Goal: Task Accomplishment & Management: Use online tool/utility

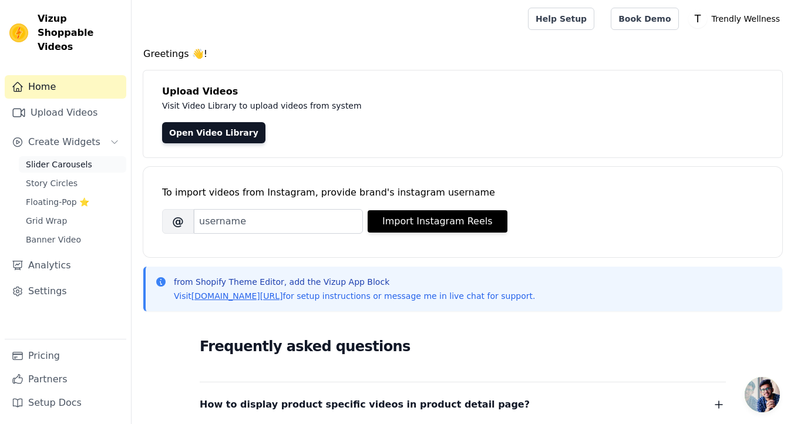
click at [78, 158] on span "Slider Carousels" at bounding box center [59, 164] width 66 height 12
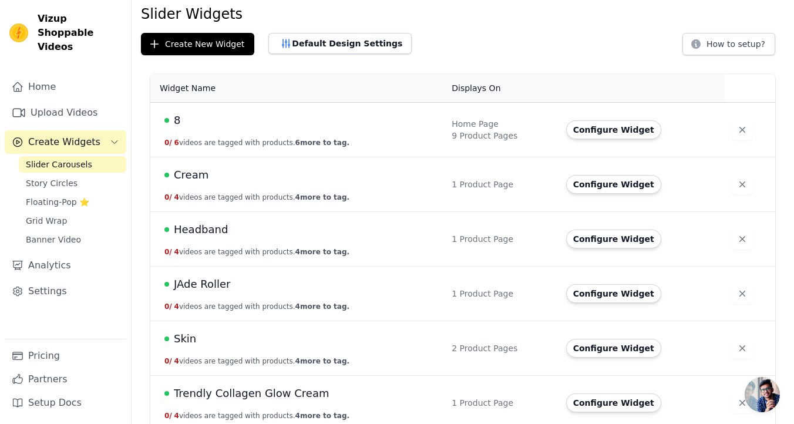
scroll to position [53, 0]
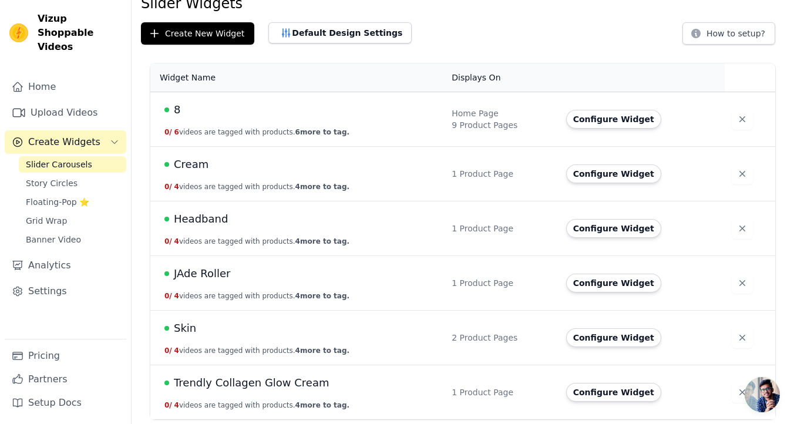
click at [217, 382] on span "Trendly Collagen Glow Cream" at bounding box center [252, 383] width 156 height 16
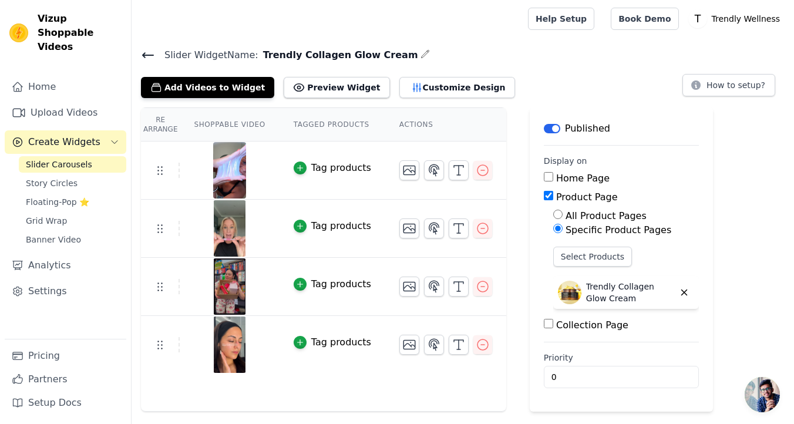
click at [150, 53] on icon at bounding box center [148, 55] width 14 height 14
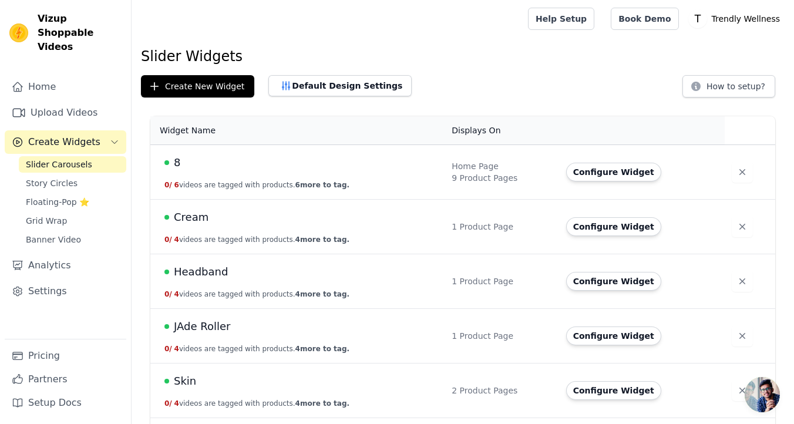
click at [197, 217] on span "Cream" at bounding box center [191, 217] width 35 height 16
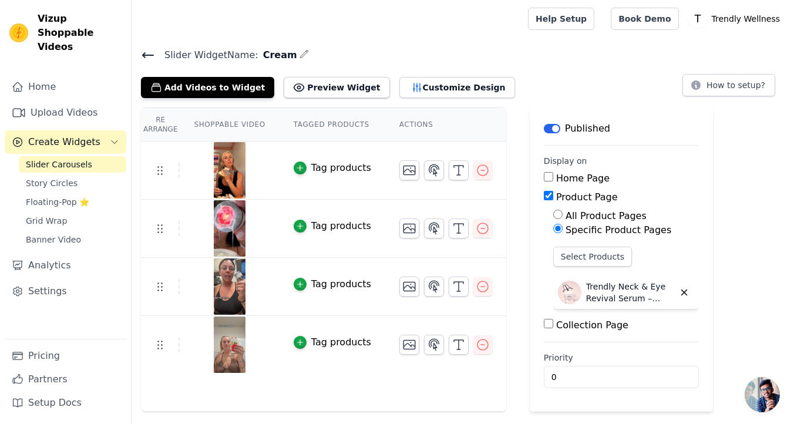
click at [544, 195] on input "Product Page" at bounding box center [548, 195] width 9 height 9
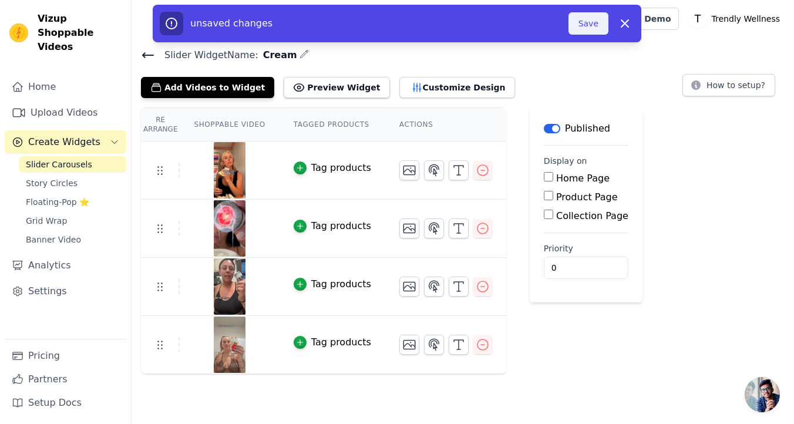
click at [591, 30] on button "Save" at bounding box center [588, 23] width 40 height 22
click at [589, 25] on button "Save" at bounding box center [588, 23] width 40 height 22
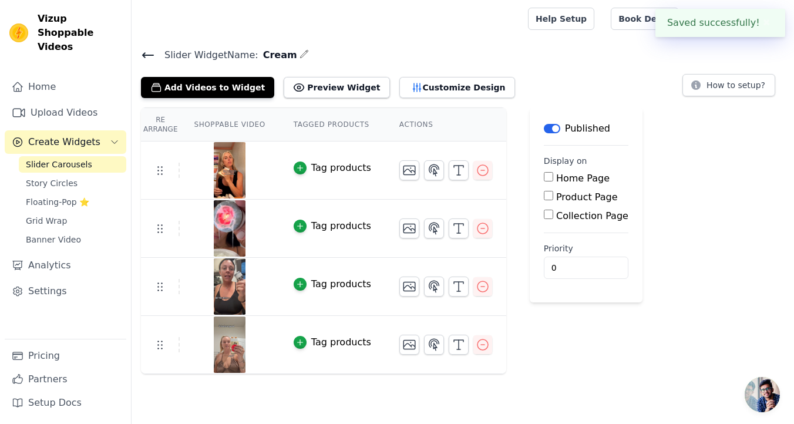
click at [546, 196] on input "Product Page" at bounding box center [548, 195] width 9 height 9
checkbox input "true"
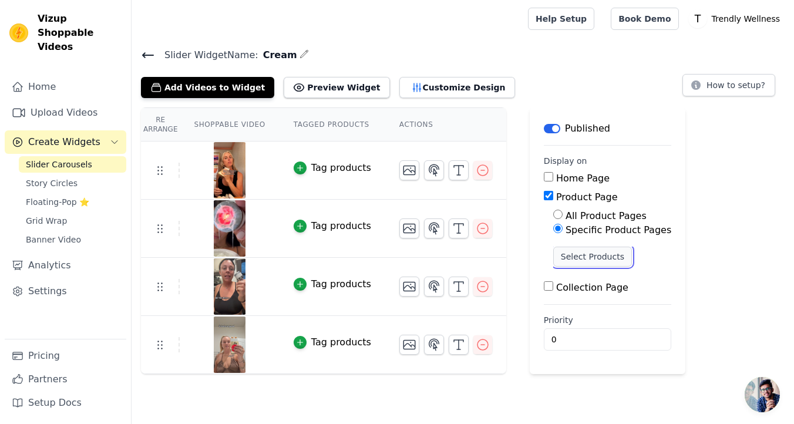
click at [559, 247] on button "Select Products" at bounding box center [592, 257] width 79 height 20
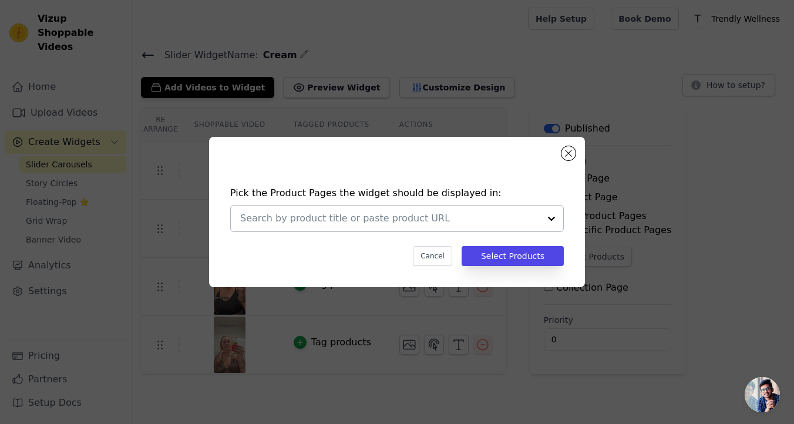
click at [378, 221] on input "text" at bounding box center [389, 218] width 299 height 14
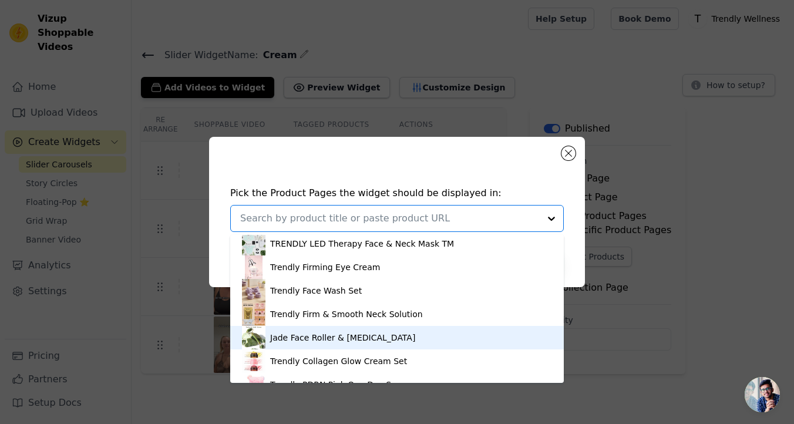
scroll to position [68, 0]
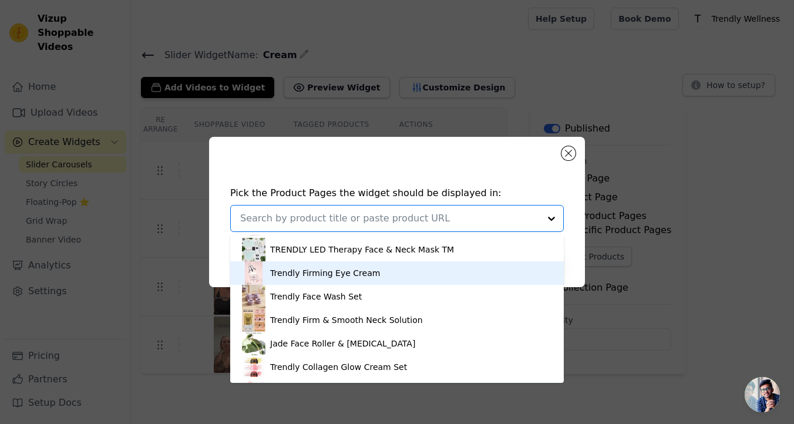
click at [357, 274] on div "Trendly Firming Eye Cream" at bounding box center [325, 273] width 110 height 12
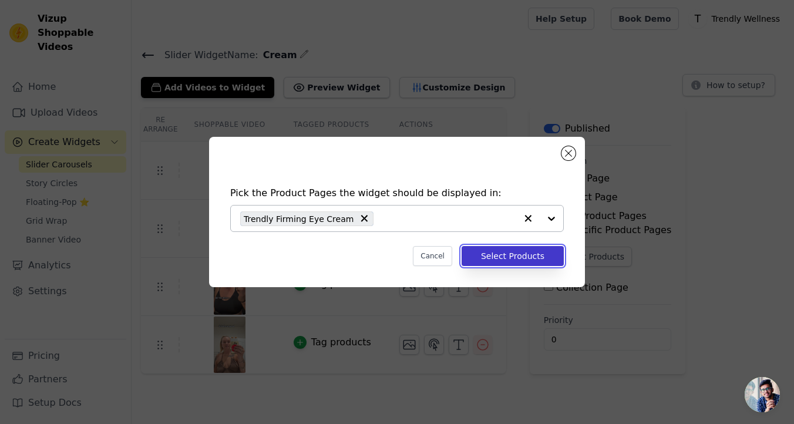
click at [526, 252] on button "Select Products" at bounding box center [512, 256] width 102 height 20
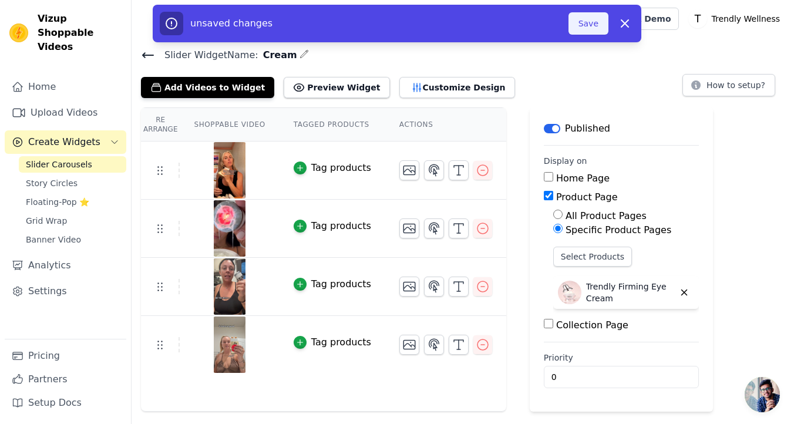
click at [594, 26] on button "Save" at bounding box center [588, 23] width 40 height 22
click at [585, 28] on button "Save" at bounding box center [588, 23] width 40 height 22
